Goal: Information Seeking & Learning: Learn about a topic

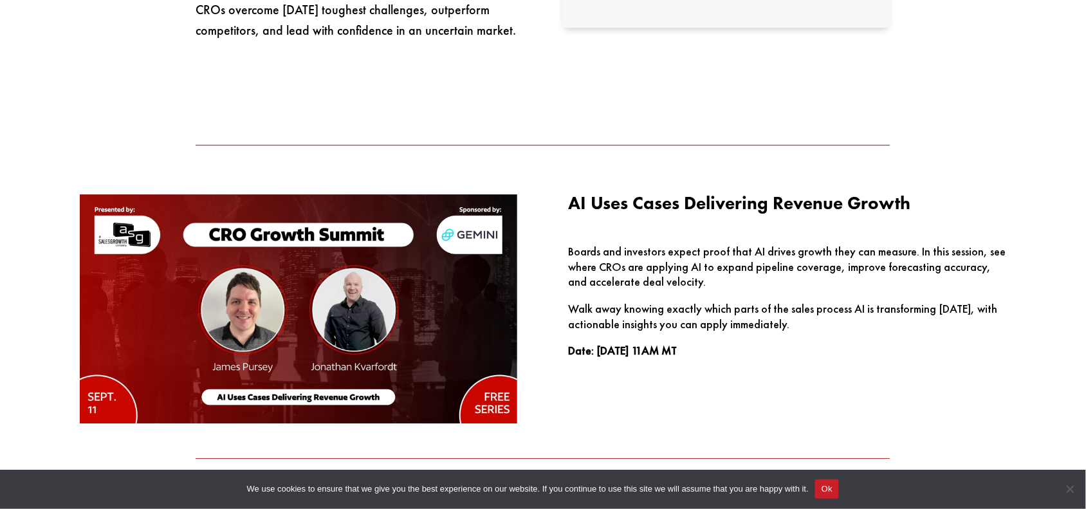
scroll to position [1045, 0]
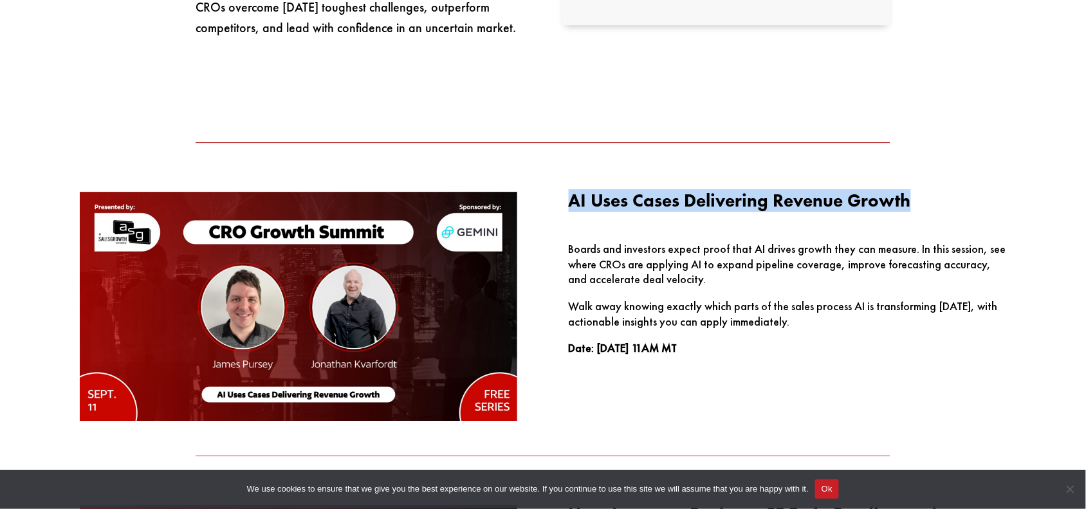
drag, startPoint x: 566, startPoint y: 200, endPoint x: 1011, endPoint y: 200, distance: 444.5
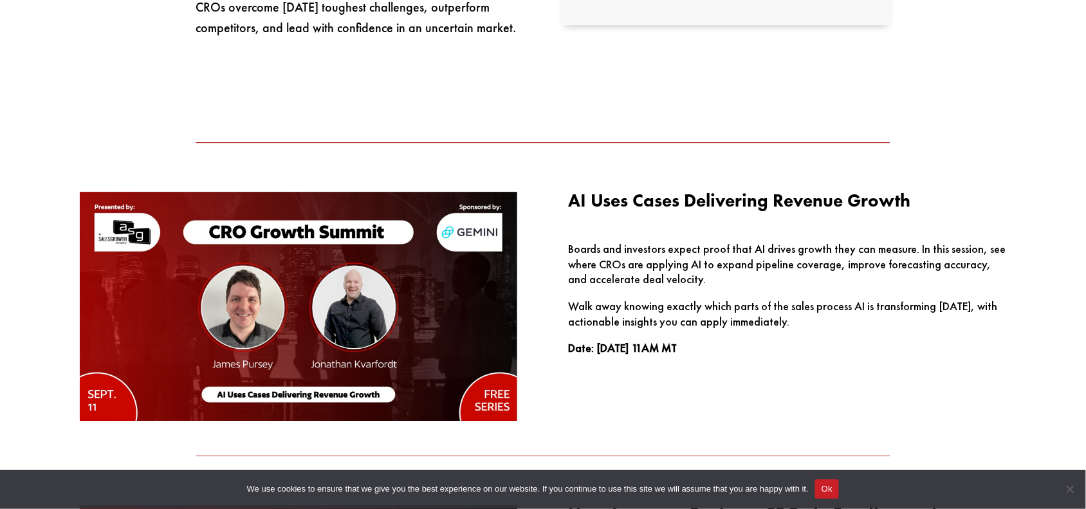
click at [663, 245] on p "Boards and investors expect proof that AI drives growth they can measure. In th…" at bounding box center [787, 269] width 437 height 57
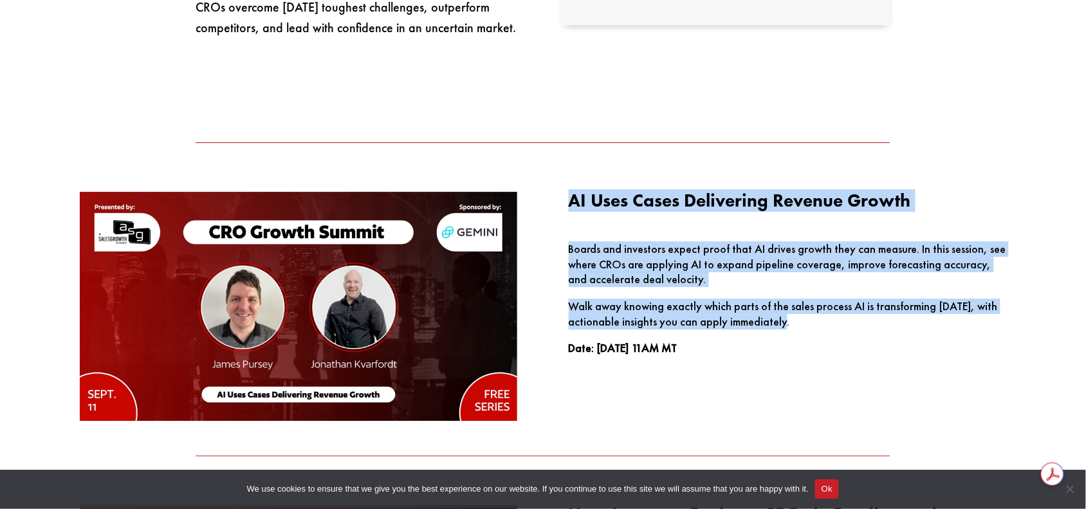
drag, startPoint x: 571, startPoint y: 198, endPoint x: 825, endPoint y: 313, distance: 279.3
click at [827, 320] on div "AI Uses Cases Delivering Revenue Growth Boards and investors expect proof that …" at bounding box center [787, 274] width 437 height 164
copy div "AI Uses Cases Delivering Revenue Growth Boards and investors expect proof that …"
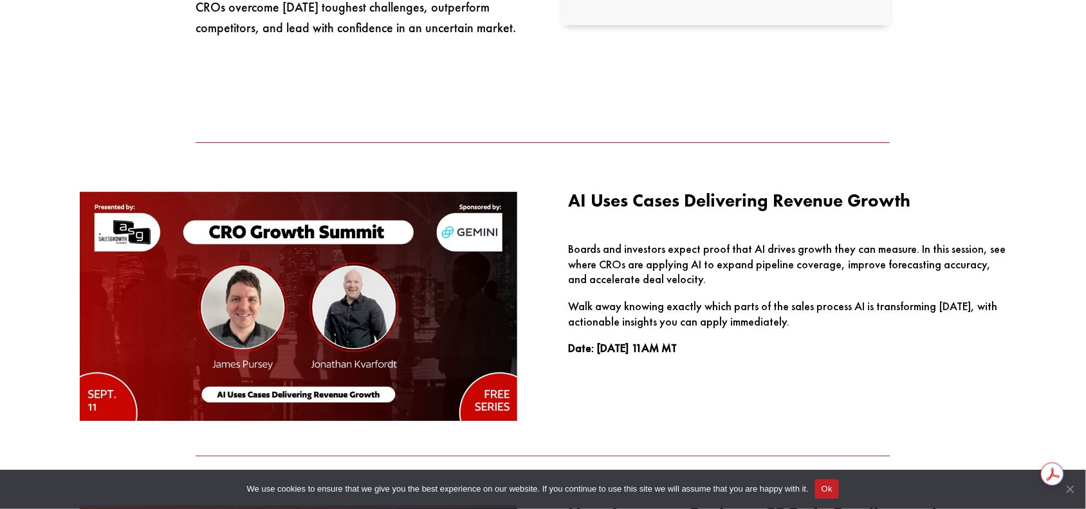
click at [1072, 488] on span "Cookie Notice" at bounding box center [1069, 488] width 13 height 13
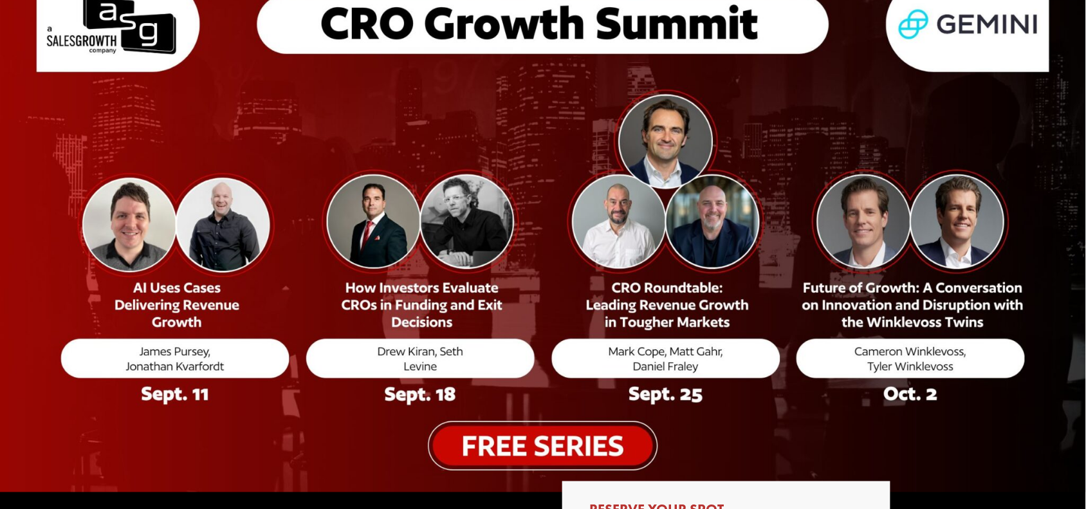
scroll to position [161, 0]
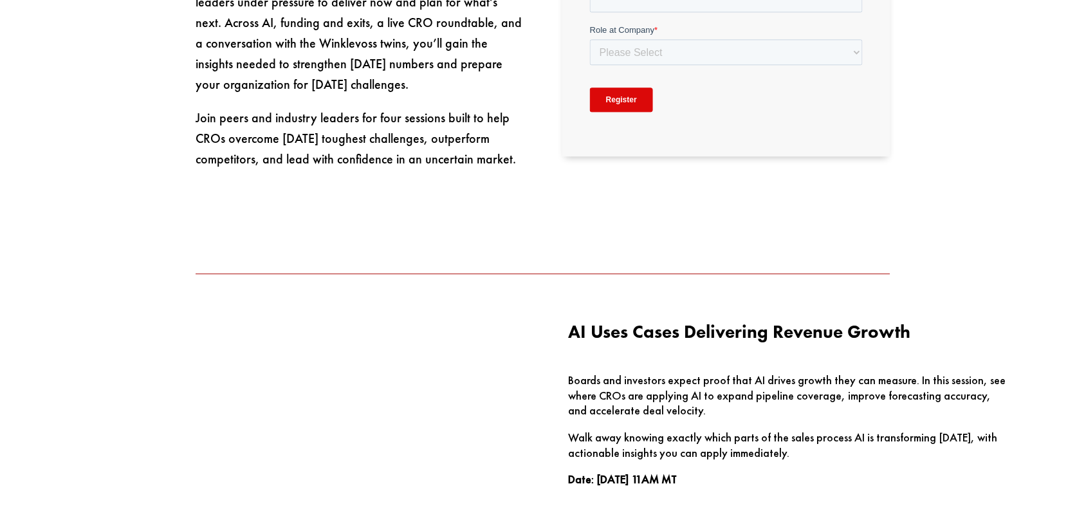
scroll to position [965, 0]
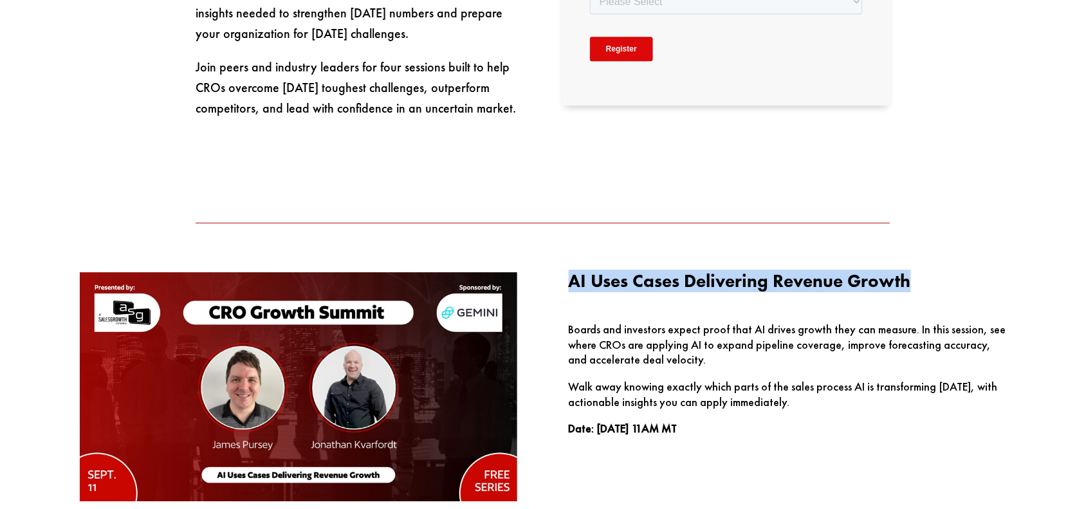
drag, startPoint x: 568, startPoint y: 283, endPoint x: 935, endPoint y: 291, distance: 366.8
click at [935, 291] on h3 "AI Uses Cases Delivering Revenue Growth" at bounding box center [787, 284] width 437 height 24
copy span "AI Uses Cases Delivering Revenue Growth"
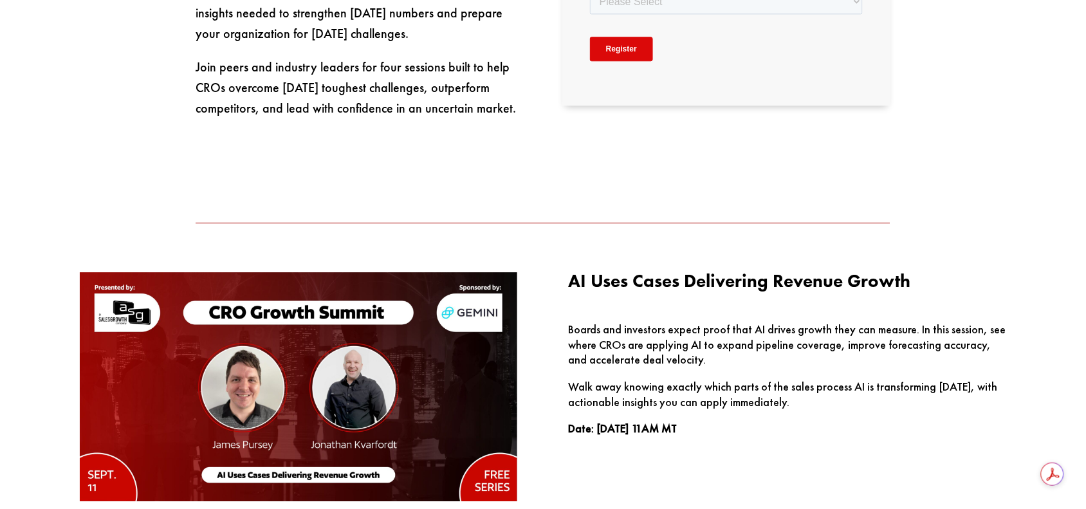
scroll to position [957, 0]
